Goal: Task Accomplishment & Management: Manage account settings

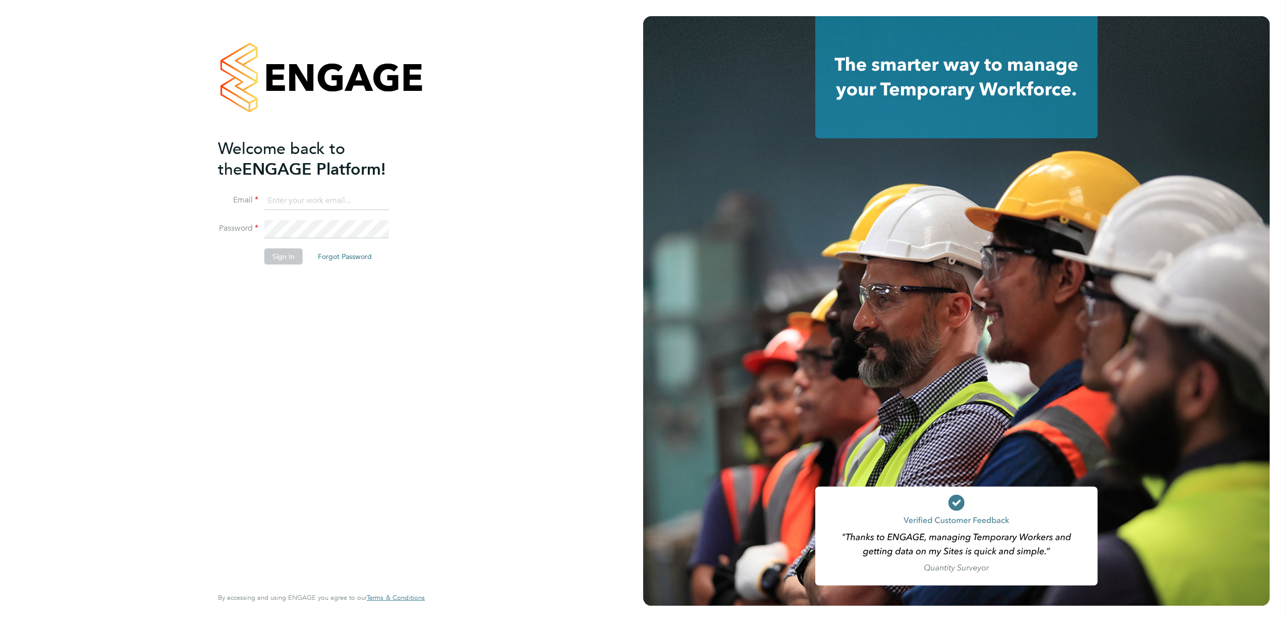
type input "kasia.piwowar@konnectrecruit.co.uk"
click at [281, 259] on button "Sign In" at bounding box center [283, 256] width 38 height 16
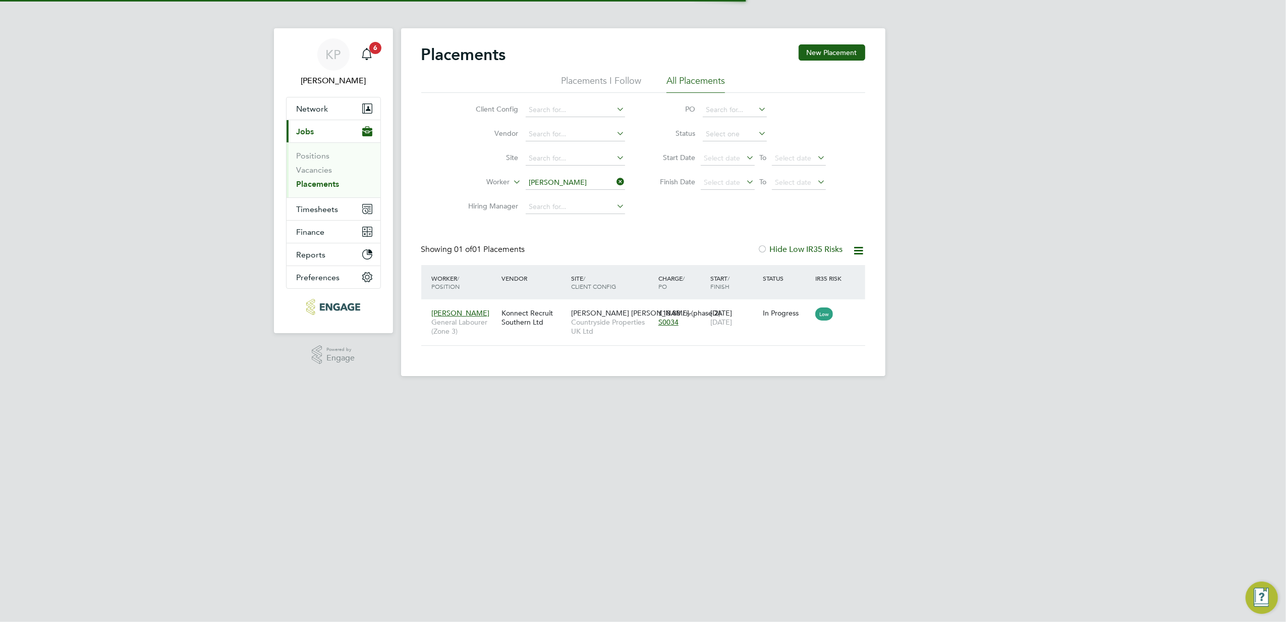
scroll to position [10, 47]
click at [603, 182] on input at bounding box center [575, 183] width 99 height 14
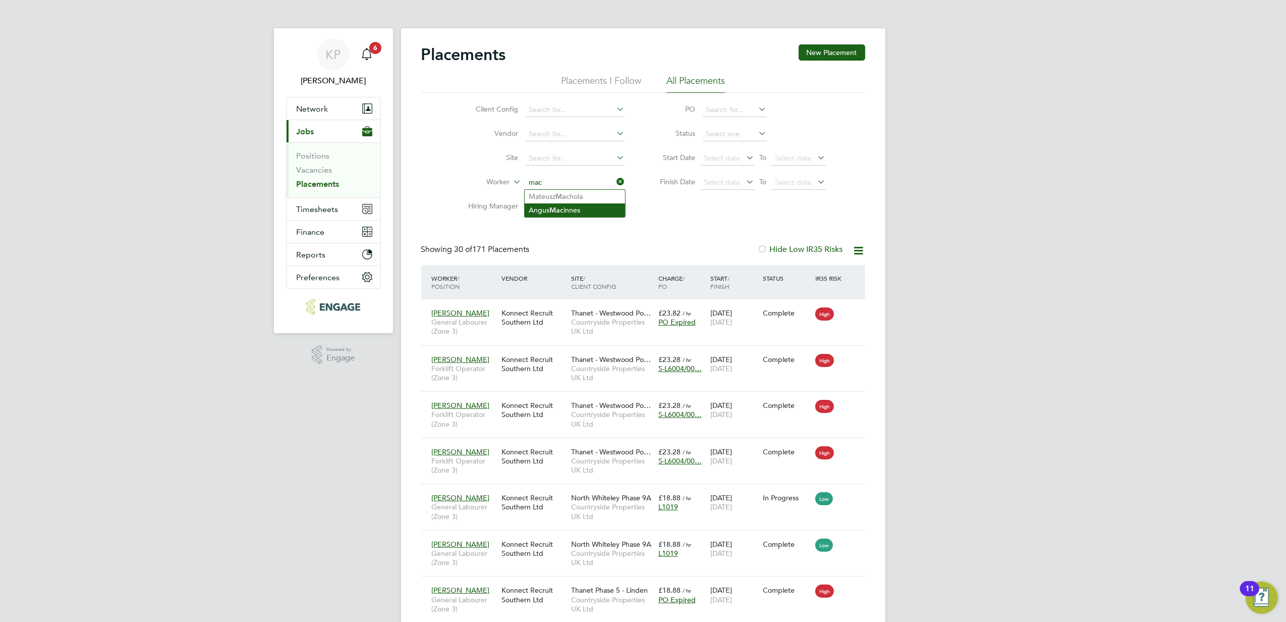
click at [585, 204] on li "Angus Mac innes" at bounding box center [575, 210] width 100 height 14
type input "Angus Macinnes"
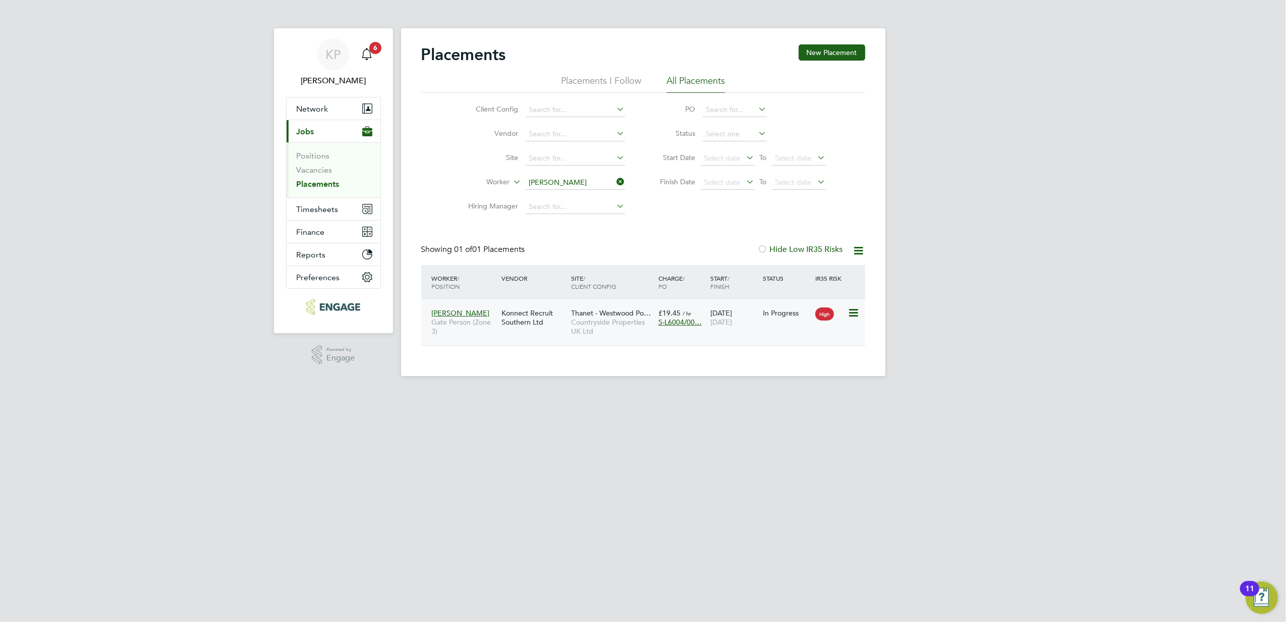
click at [585, 316] on span "Thanet - Westwood Po…" at bounding box center [611, 312] width 80 height 9
click at [455, 319] on span "Gate Person (Zone 3)" at bounding box center [464, 326] width 65 height 18
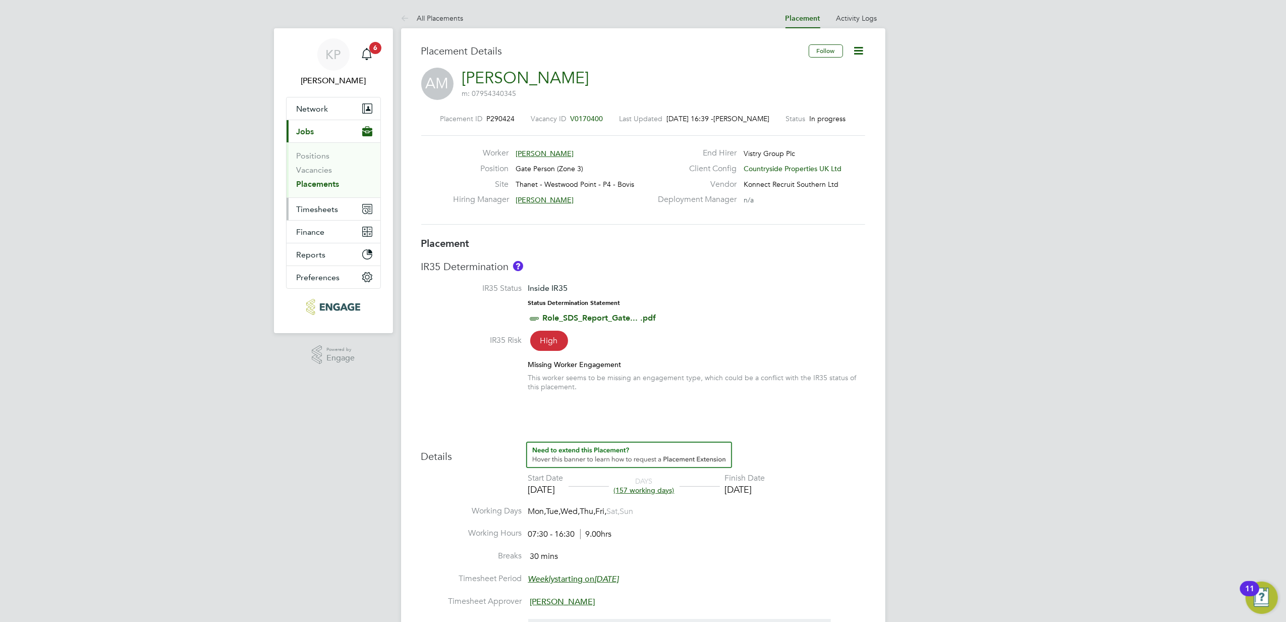
click at [324, 208] on span "Timesheets" at bounding box center [318, 209] width 42 height 10
click at [329, 178] on link "Timesheets" at bounding box center [318, 179] width 42 height 10
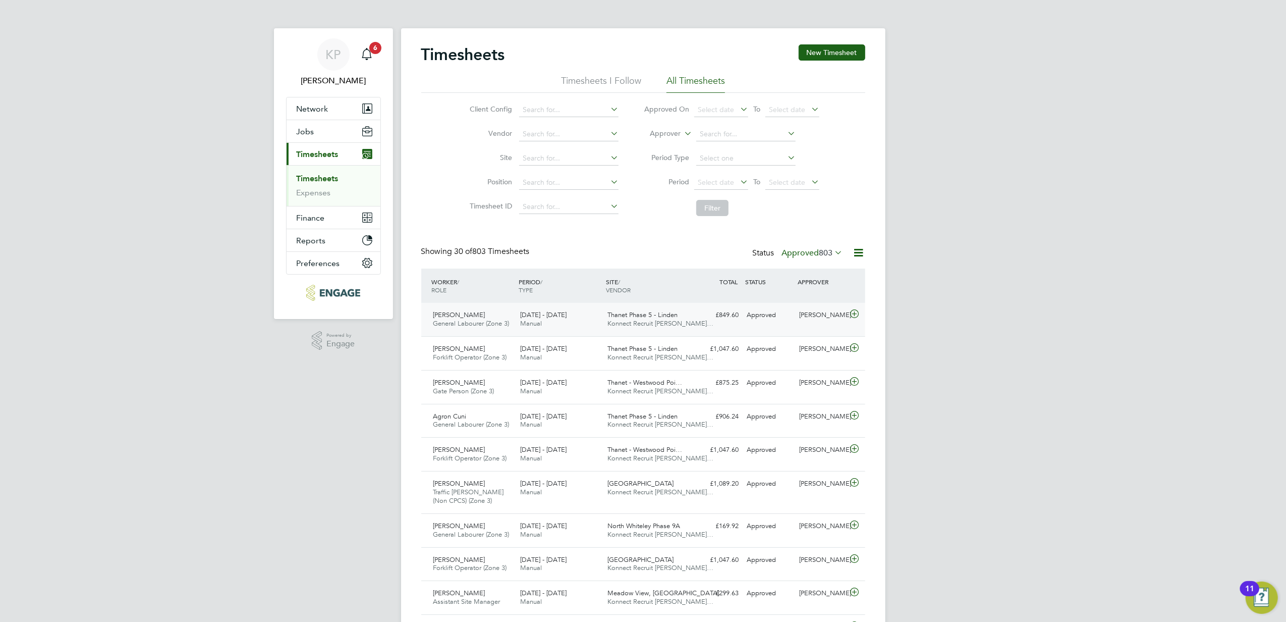
click at [665, 321] on span "Konnect Recruit Souther…" at bounding box center [660, 323] width 106 height 9
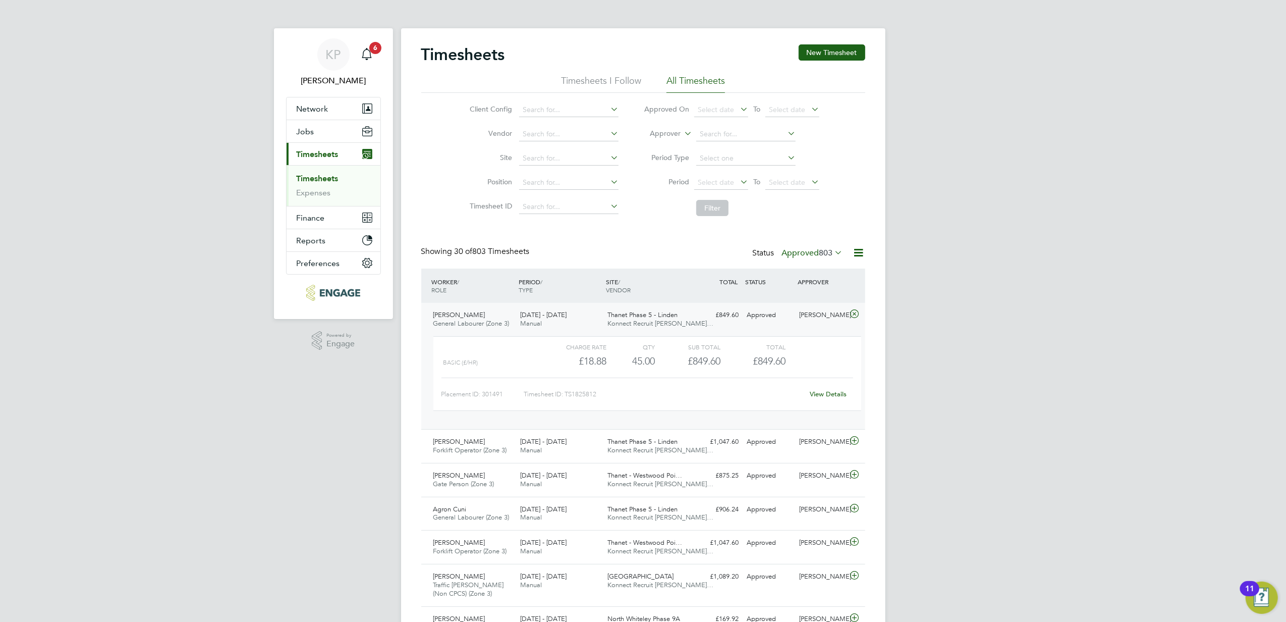
click at [832, 396] on link "View Details" at bounding box center [828, 394] width 37 height 9
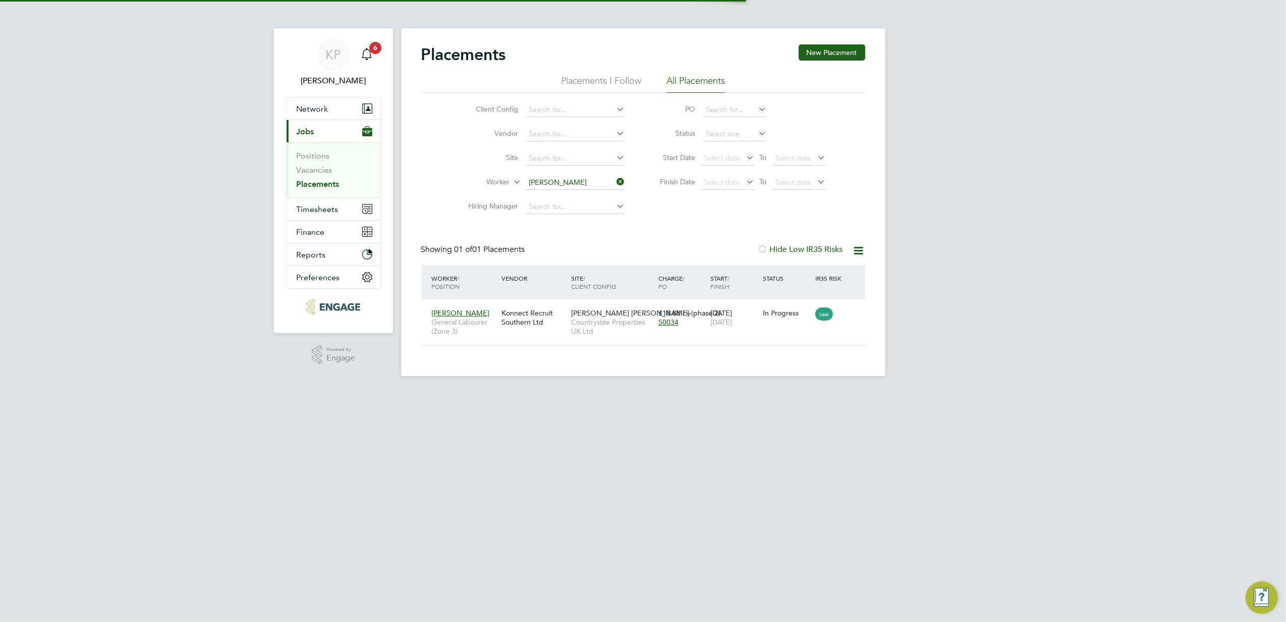
scroll to position [10, 47]
click at [586, 180] on input at bounding box center [575, 183] width 99 height 14
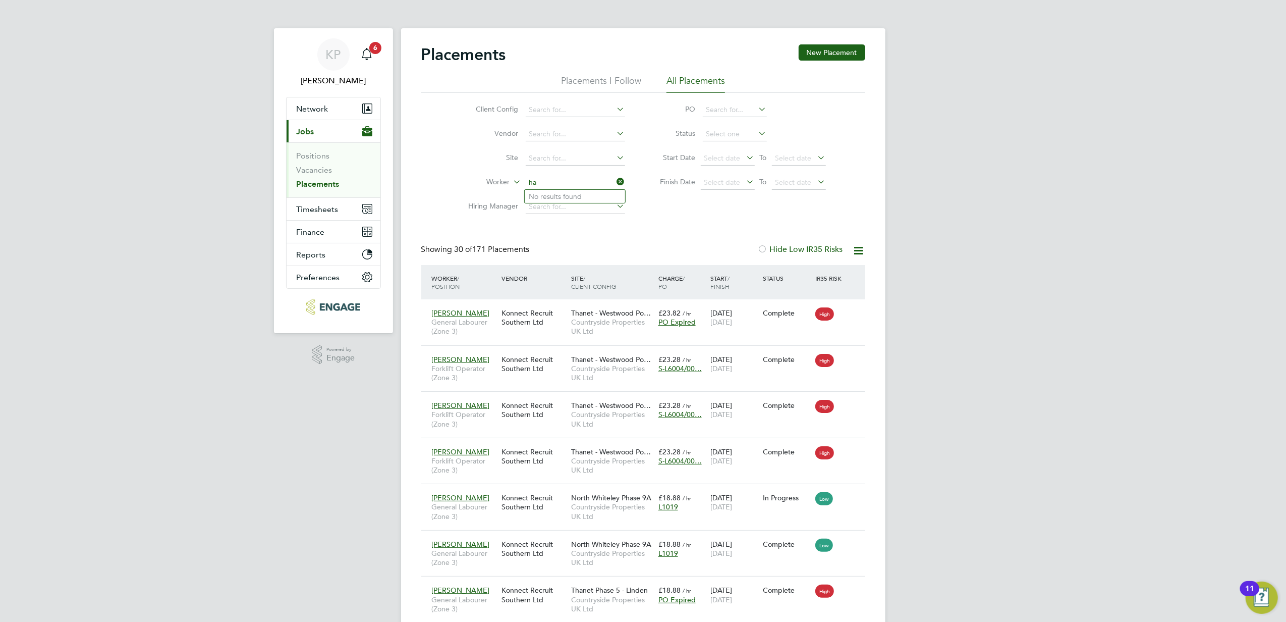
type input "h"
type input "c"
type input "n"
type input "a"
type input "c"
